Goal: Browse casually

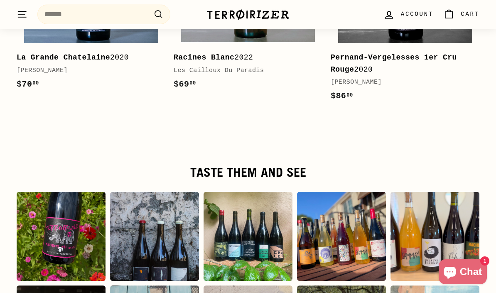
scroll to position [1350, 0]
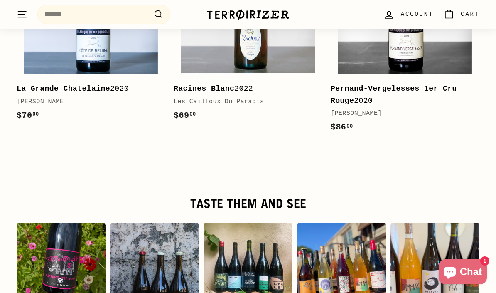
click at [20, 17] on icon ". . ." at bounding box center [22, 14] width 11 height 11
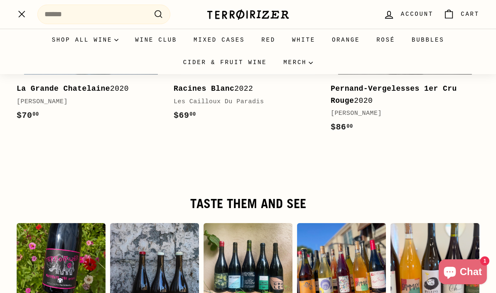
click at [20, 17] on icon "." at bounding box center [22, 14] width 6 height 6
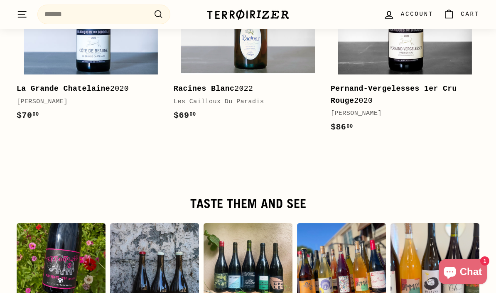
click at [233, 11] on img at bounding box center [248, 15] width 83 height 12
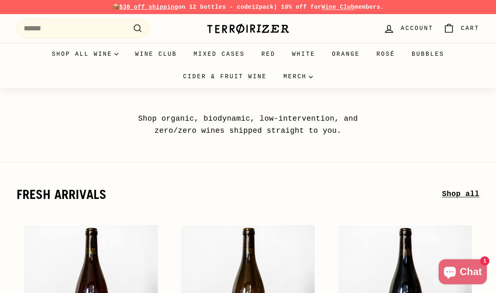
click at [251, 31] on img at bounding box center [248, 29] width 83 height 12
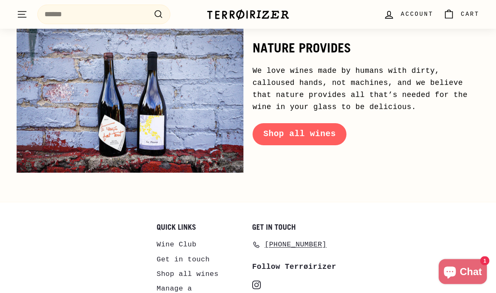
scroll to position [3637, 0]
click at [252, 256] on div "Quick links Wine Club Get in touch Shop all wines Manage a subscription Shippin…" at bounding box center [248, 291] width 463 height 136
click at [255, 280] on icon "instagram" at bounding box center [256, 284] width 9 height 9
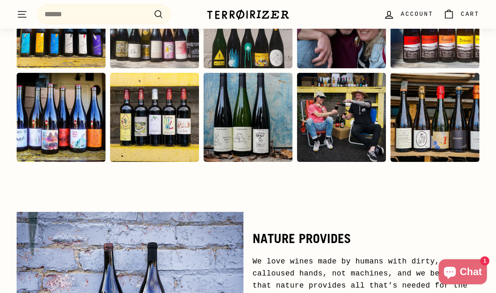
scroll to position [3439, 0]
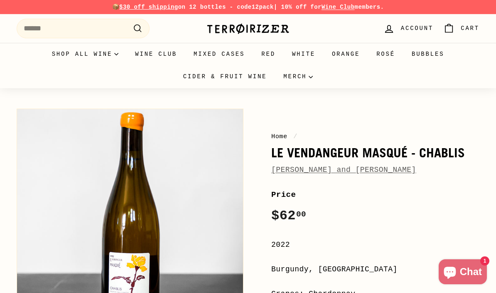
click at [324, 170] on link "[PERSON_NAME] and [PERSON_NAME]" at bounding box center [343, 169] width 145 height 8
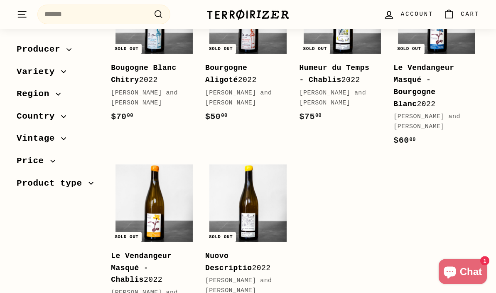
scroll to position [211, 0]
click at [252, 251] on b "Nuovo Descriptio" at bounding box center [228, 261] width 47 height 20
